Goal: Register for event/course

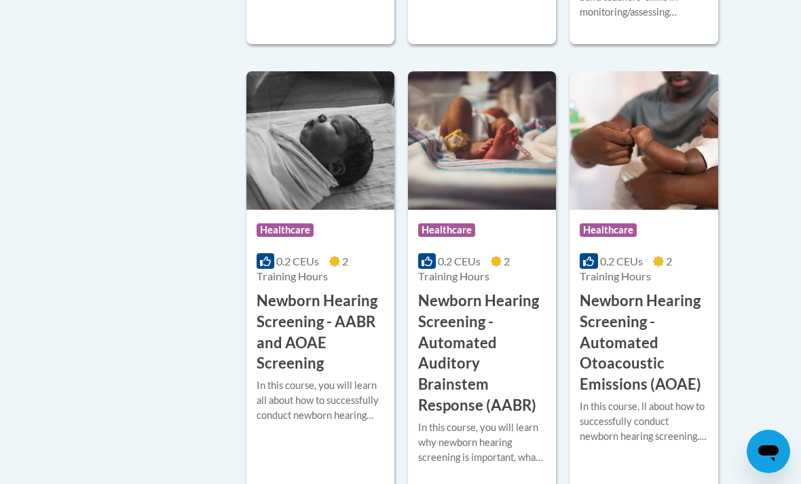
scroll to position [2697, 0]
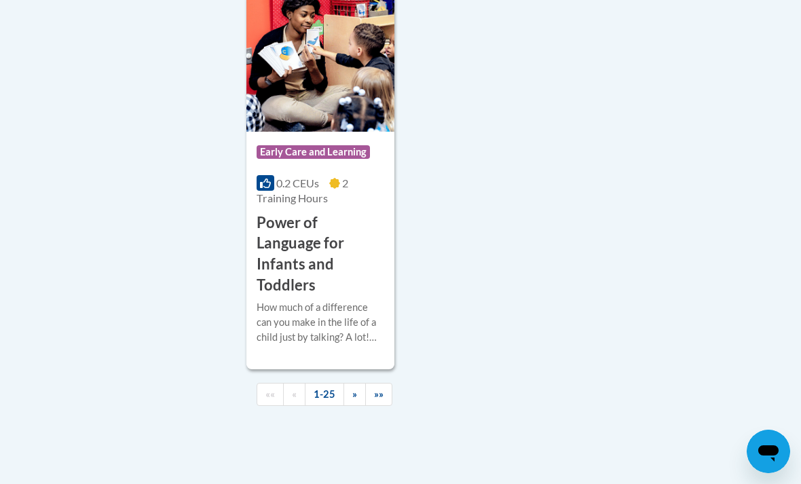
click at [356, 388] on span "»" at bounding box center [354, 394] width 5 height 12
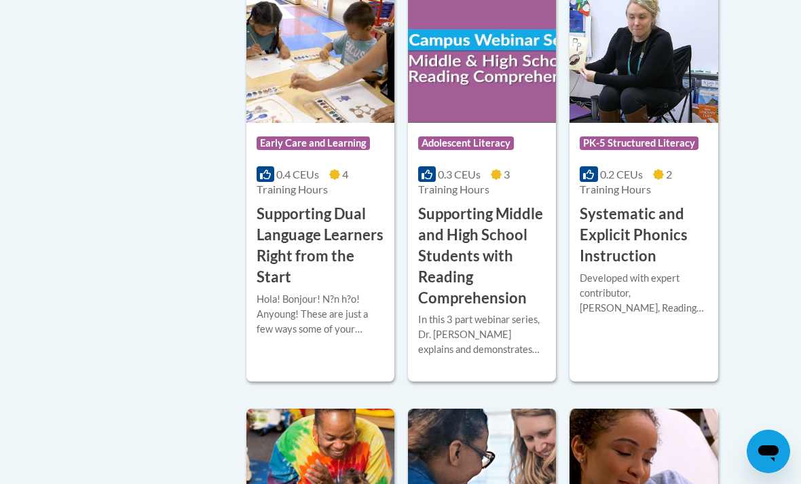
scroll to position [1456, 0]
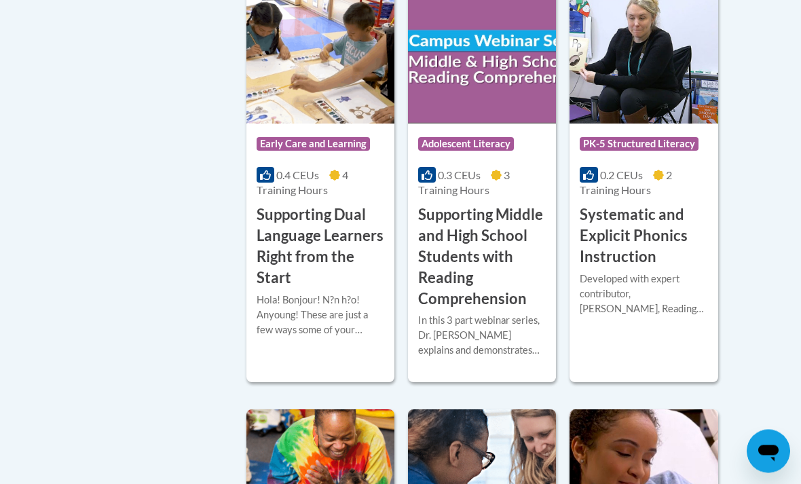
click at [654, 216] on h3 "Systematic and Explicit Phonics Instruction" at bounding box center [644, 236] width 128 height 62
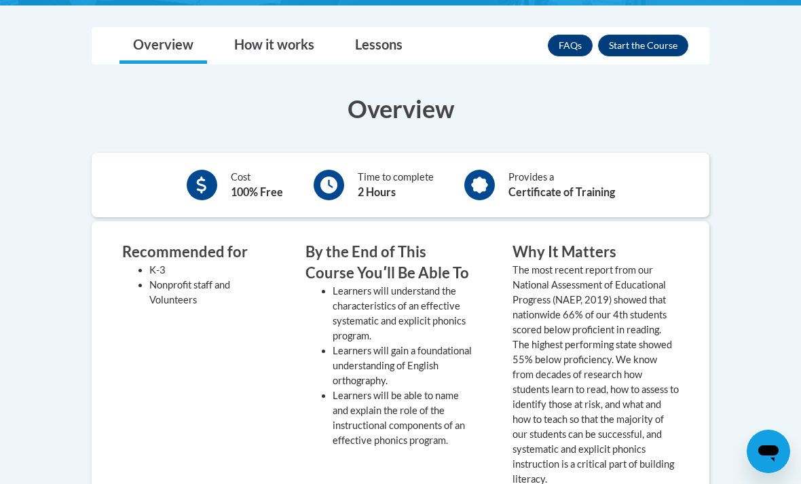
scroll to position [388, 0]
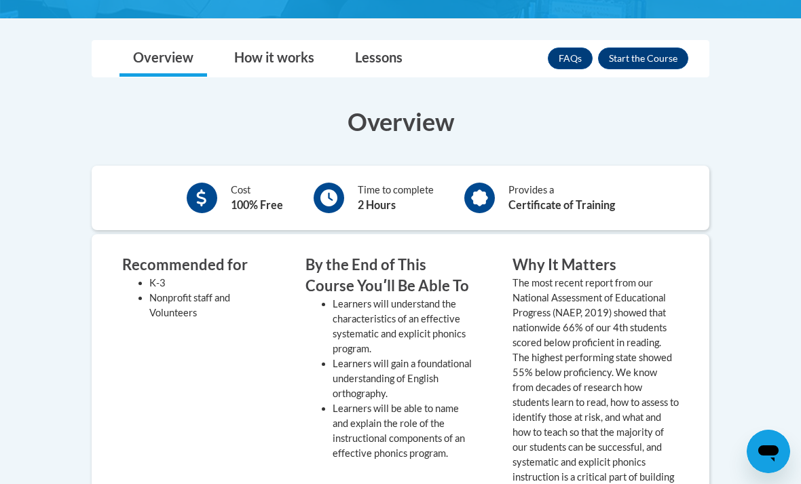
click at [663, 57] on button "Enroll" at bounding box center [643, 59] width 90 height 22
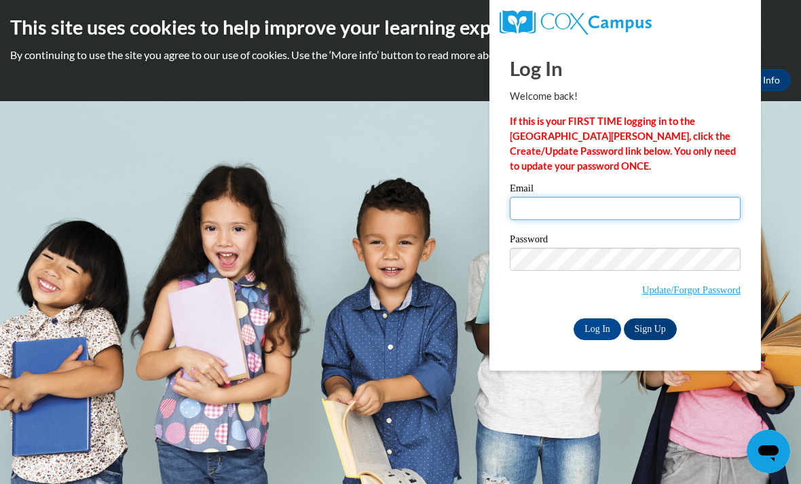
type input "violetjohnson884@gmail.com"
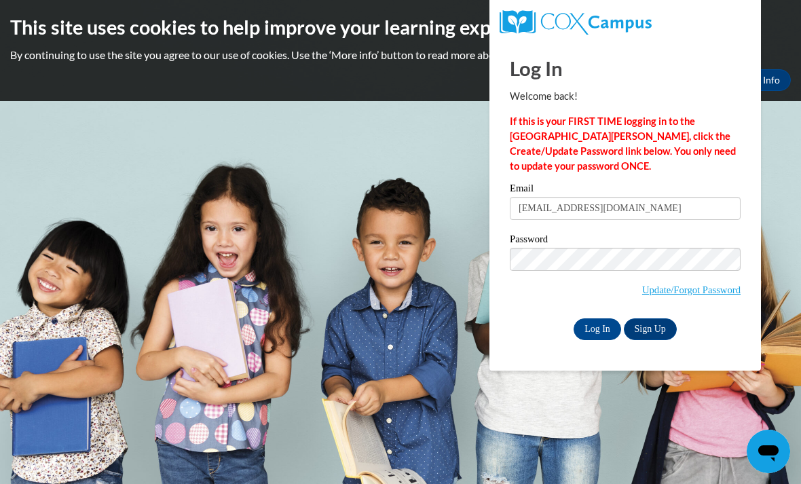
click at [597, 328] on input "Log In" at bounding box center [598, 329] width 48 height 22
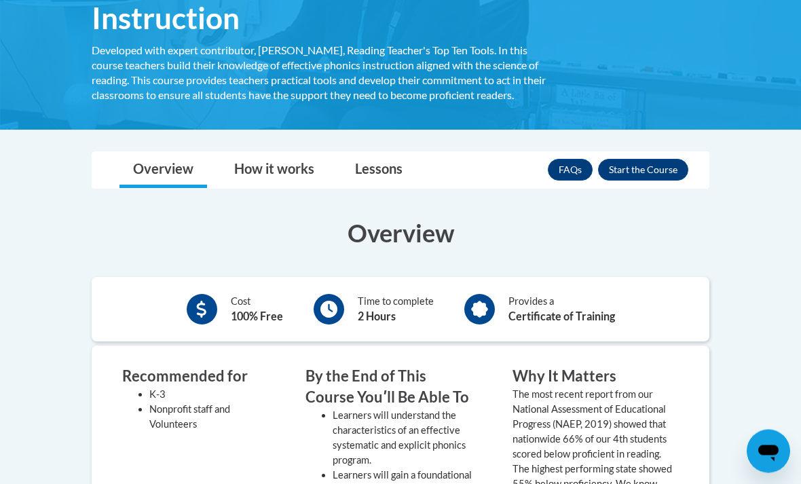
click at [661, 168] on button "Enroll" at bounding box center [643, 171] width 90 height 22
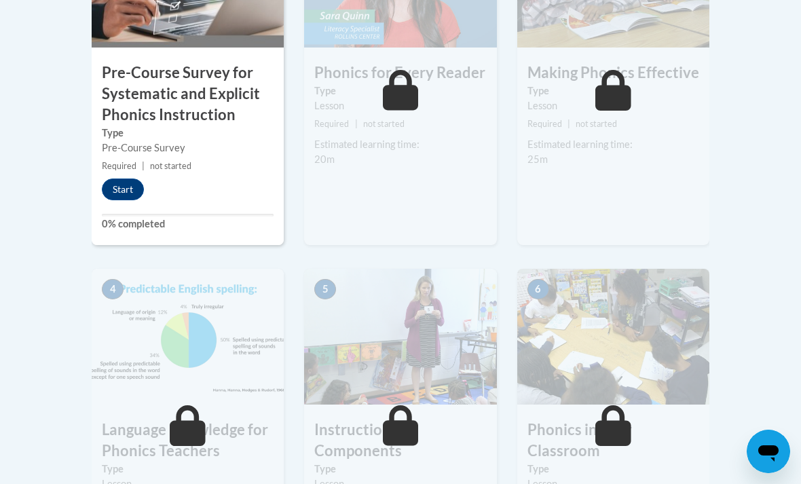
scroll to position [599, 0]
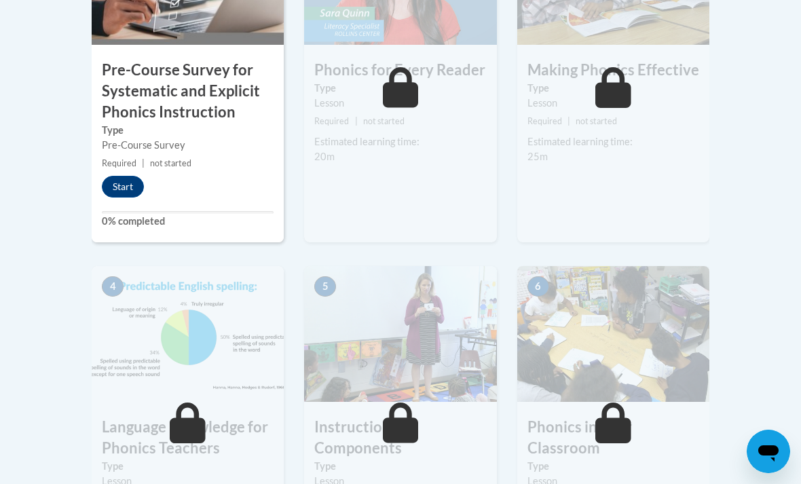
click at [122, 181] on button "Start" at bounding box center [123, 187] width 42 height 22
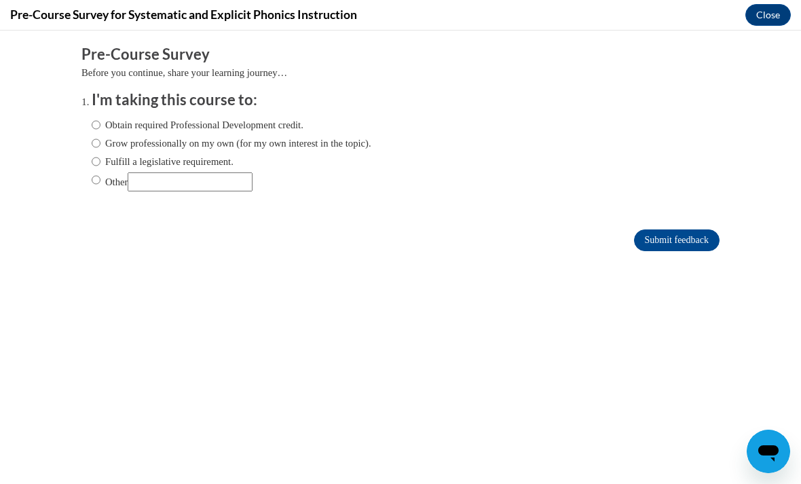
scroll to position [0, 0]
click at [771, 21] on button "Close" at bounding box center [767, 15] width 45 height 22
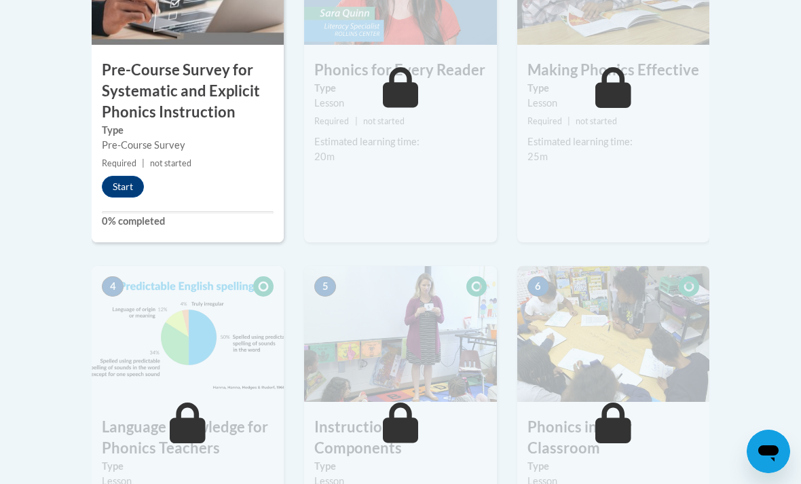
click at [114, 184] on button "Start" at bounding box center [123, 187] width 42 height 22
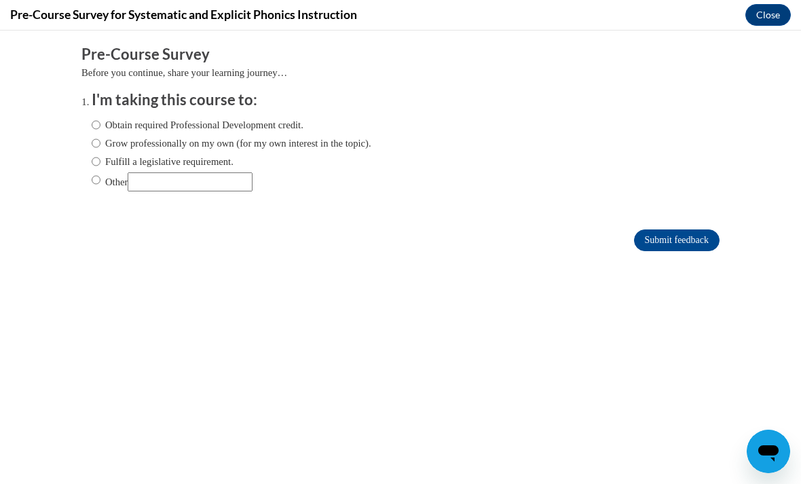
click at [676, 242] on input "Submit feedback" at bounding box center [677, 240] width 86 height 22
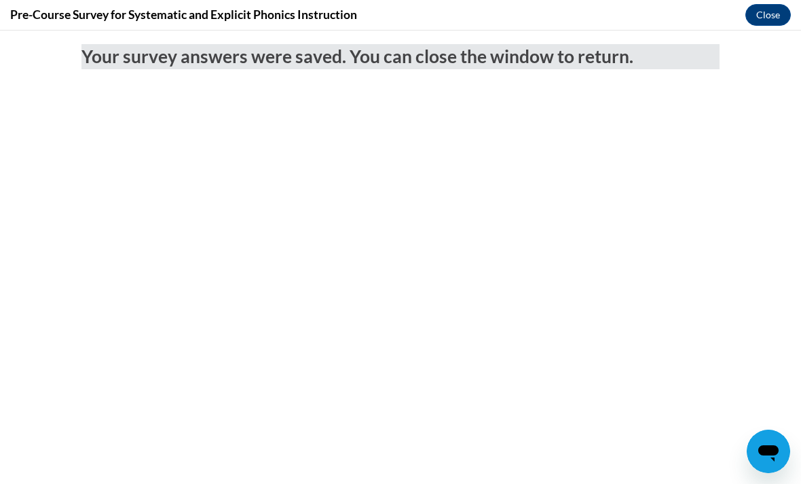
click at [761, 9] on button "Close" at bounding box center [767, 15] width 45 height 22
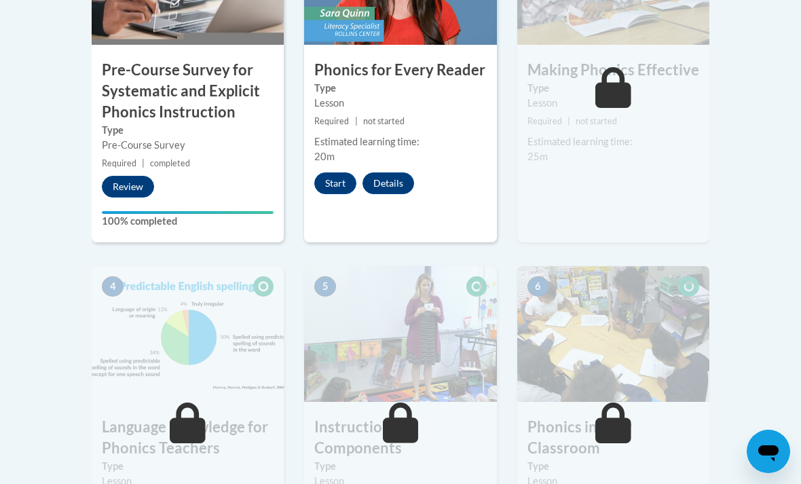
click at [345, 183] on button "Start" at bounding box center [335, 183] width 42 height 22
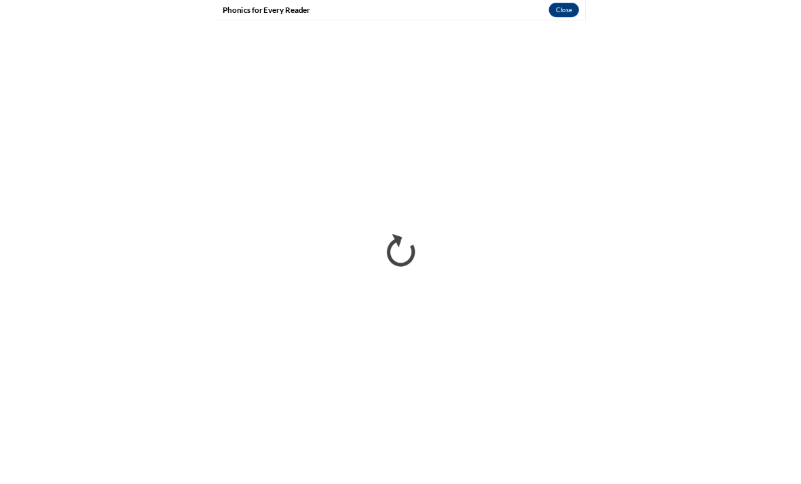
scroll to position [599, 0]
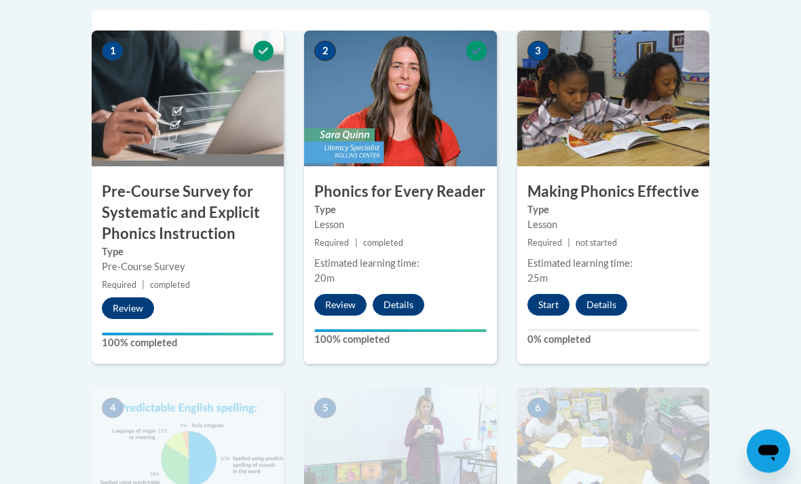
click at [549, 307] on button "Start" at bounding box center [549, 306] width 42 height 22
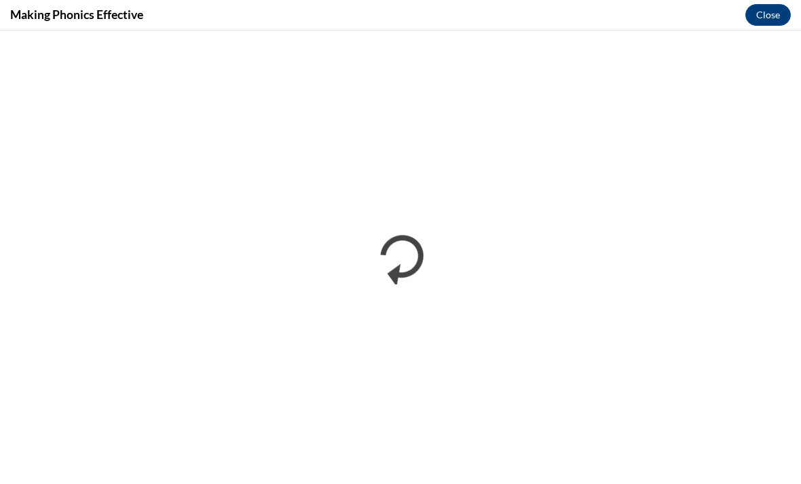
scroll to position [499, 0]
